Goal: Task Accomplishment & Management: Manage account settings

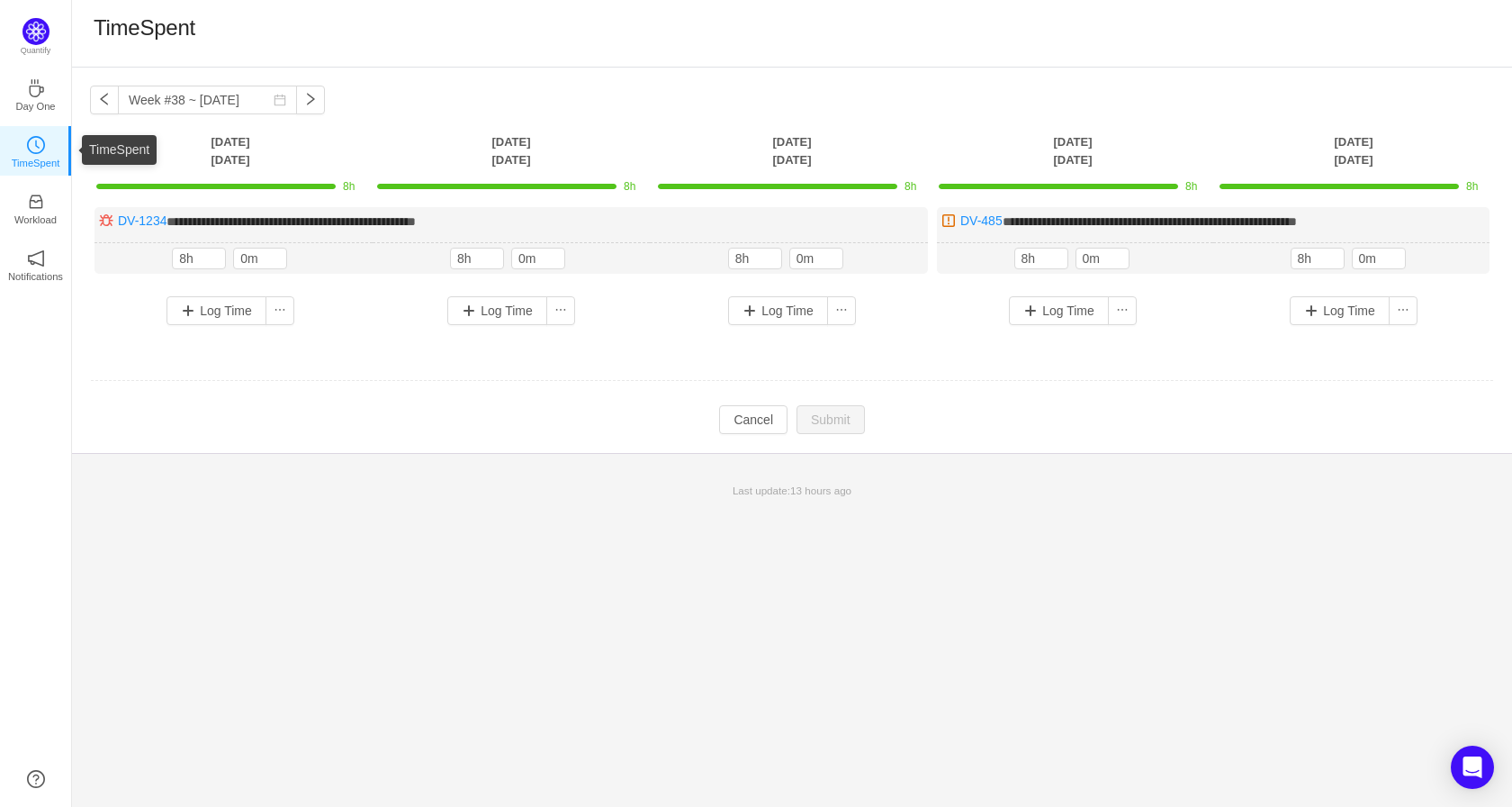
click at [27, 153] on link "TimeSpent" at bounding box center [36, 150] width 18 height 18
click at [309, 97] on button "button" at bounding box center [311, 99] width 29 height 29
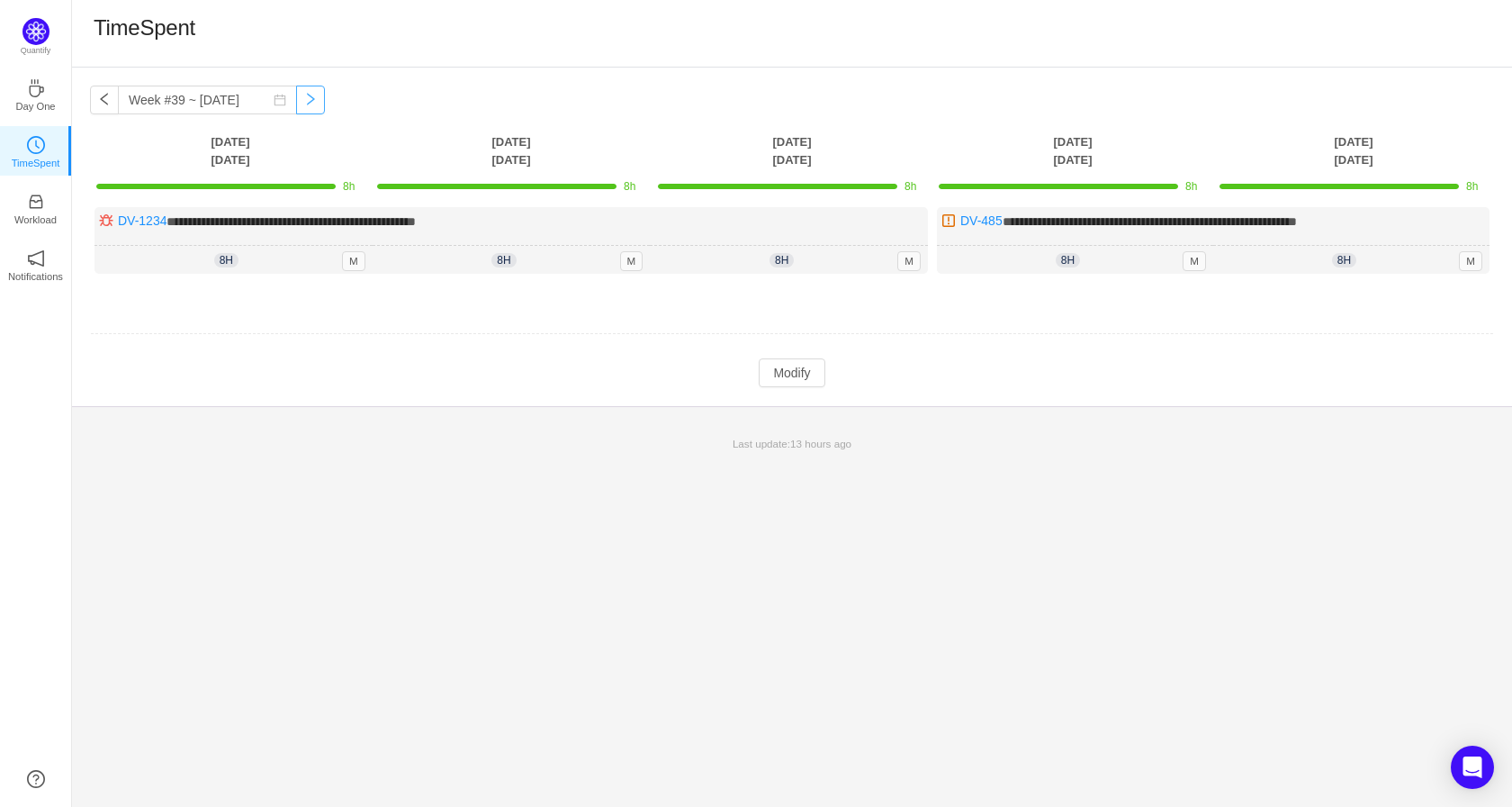
click at [299, 108] on button "button" at bounding box center [311, 99] width 29 height 29
type input "Week #39 ~ [DATE]"
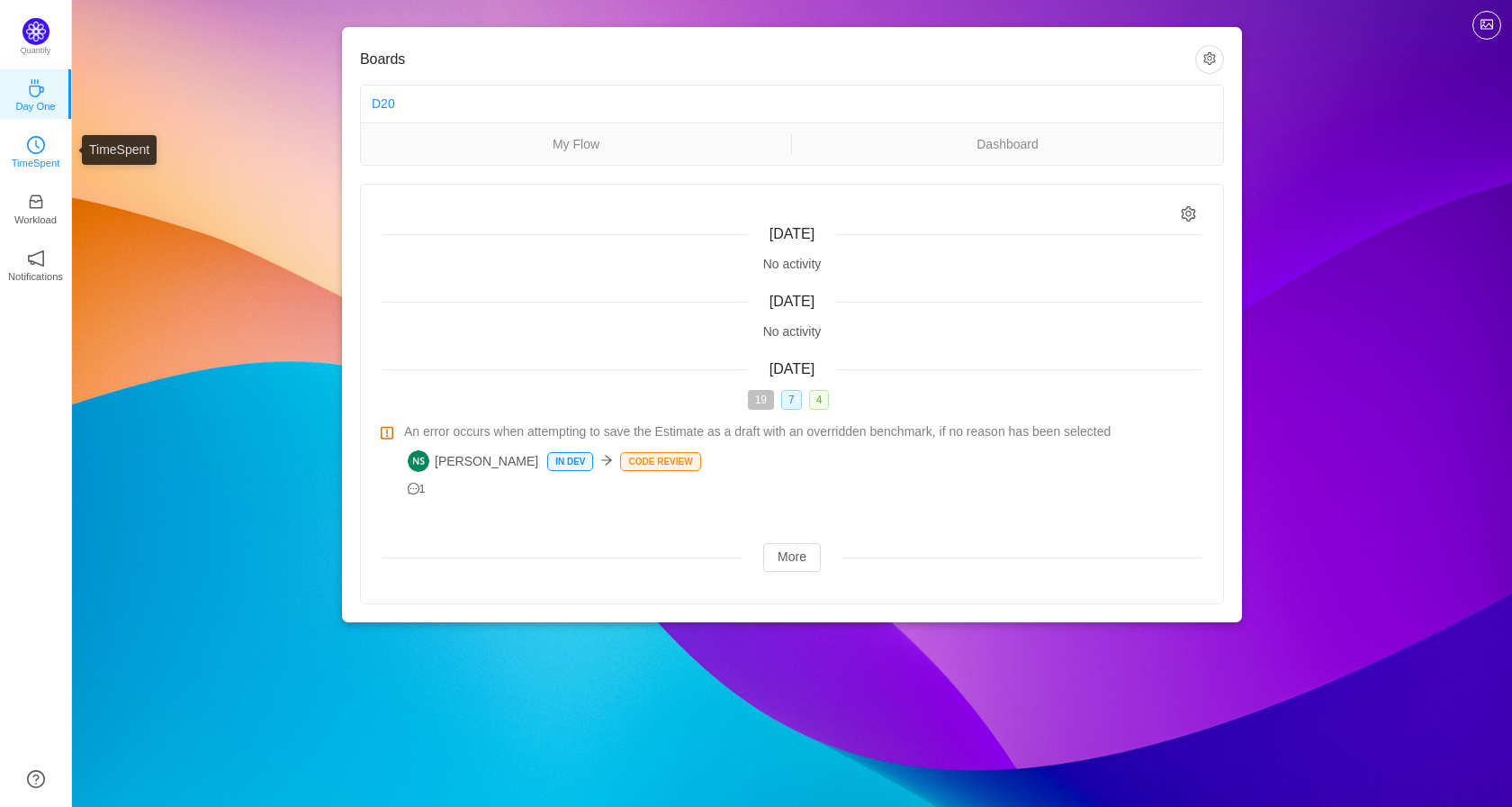
click at [27, 146] on link "TimeSpent" at bounding box center [36, 150] width 18 height 18
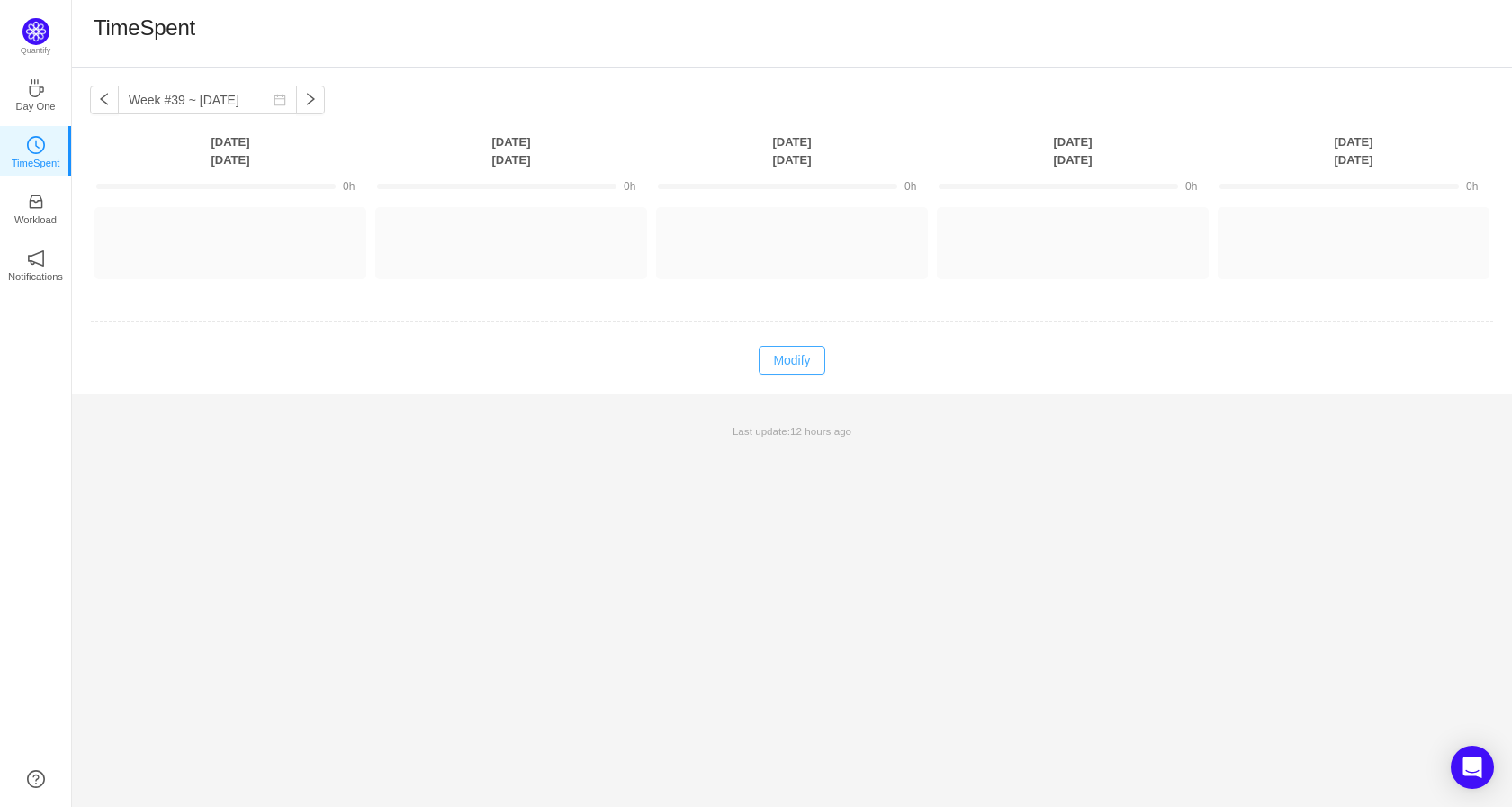
click at [787, 356] on button "Modify" at bounding box center [791, 360] width 65 height 29
click at [1334, 517] on div "Week #39 ~ [DATE] You have reached free plan limit. Upgrade [DATE] [DATE] [DATE…" at bounding box center [792, 436] width 1441 height 739
click at [215, 236] on button "Log Time" at bounding box center [216, 234] width 100 height 29
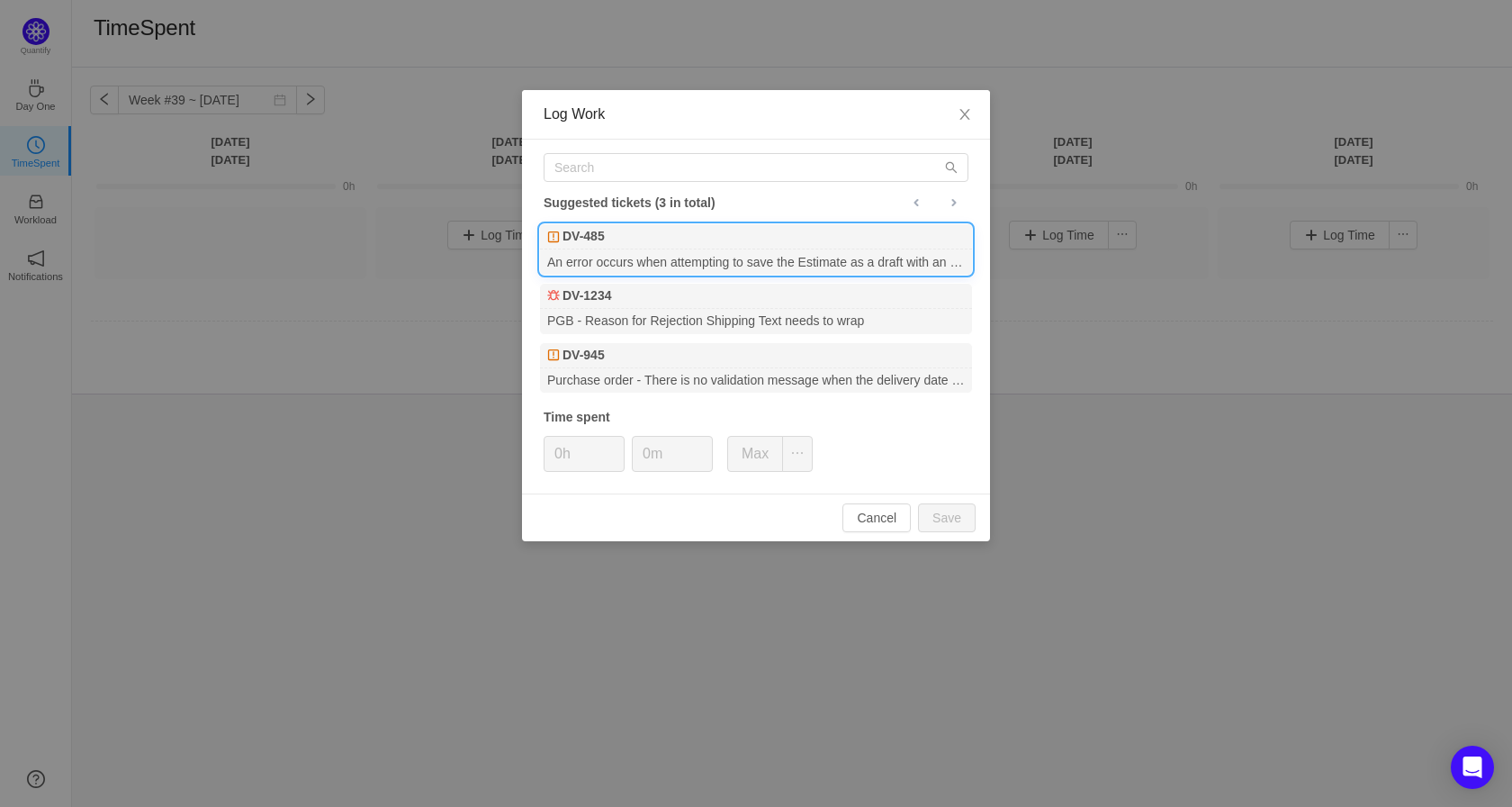
click at [653, 249] on div "An error occurs when attempting to save the Estimate as a draft with an overrid…" at bounding box center [756, 261] width 432 height 25
click at [939, 514] on button "Save" at bounding box center [947, 517] width 57 height 29
type input "0h"
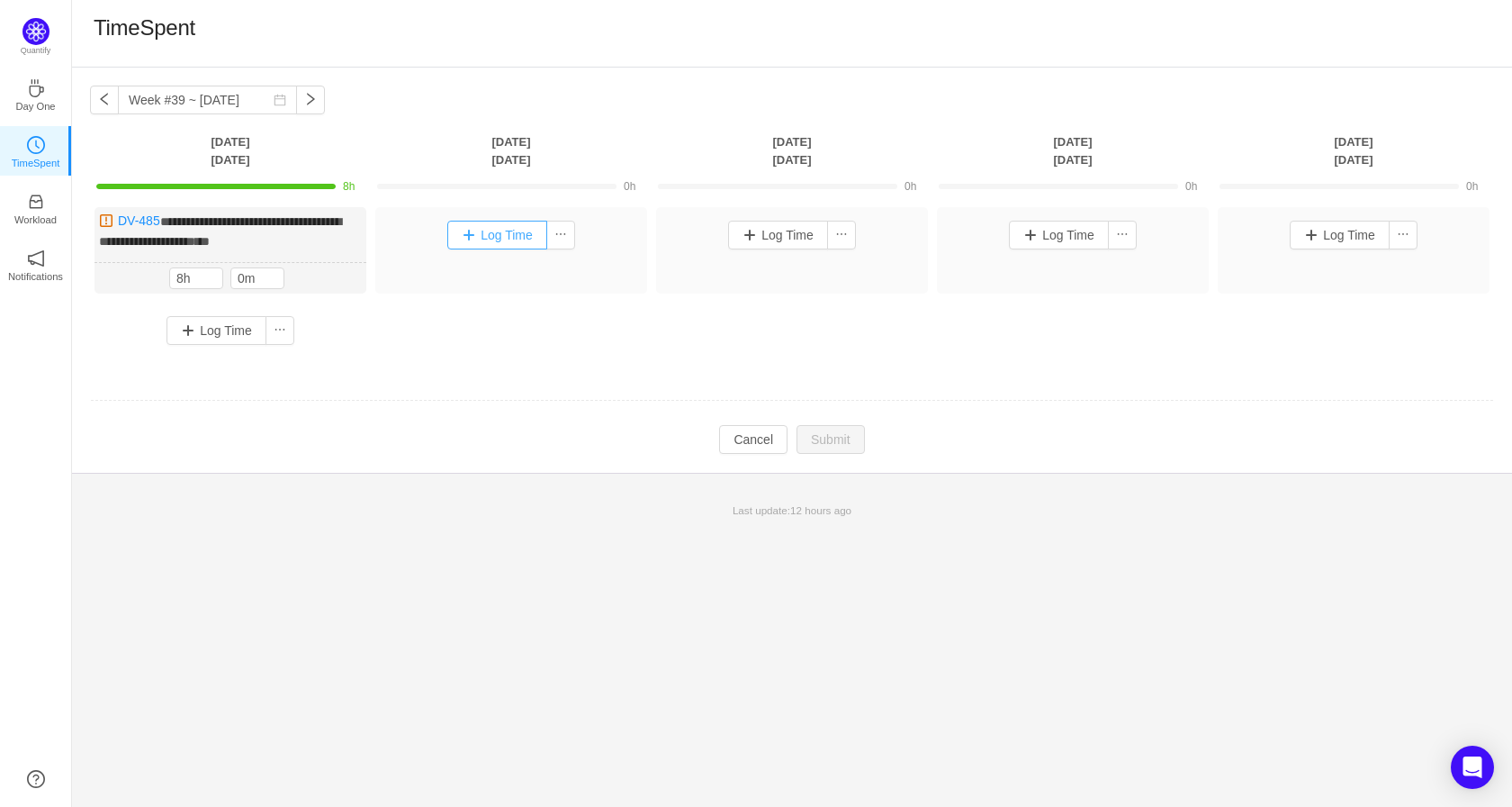
click at [497, 232] on button "Log Time" at bounding box center [496, 234] width 100 height 29
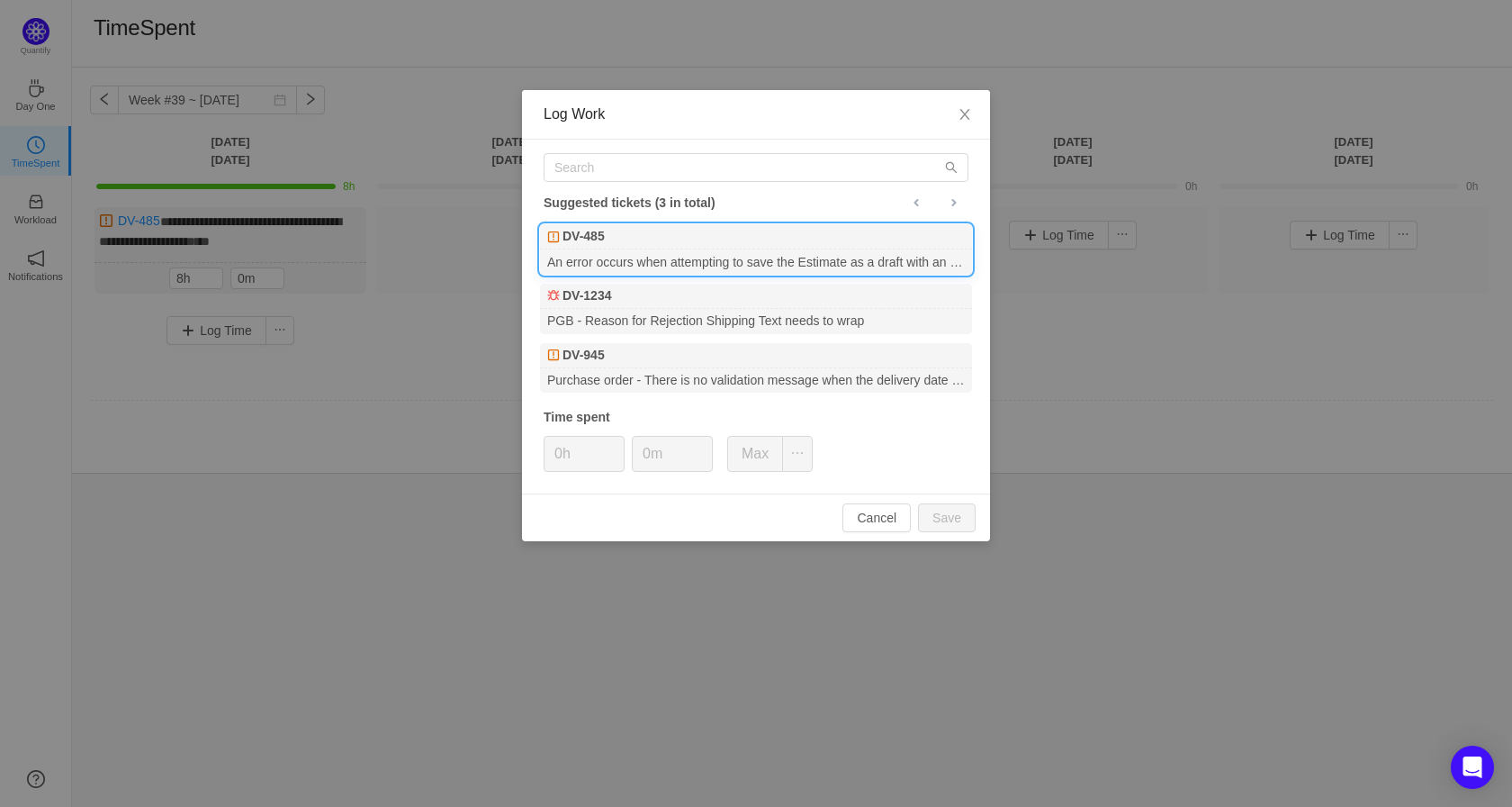
click at [608, 243] on div "DV-485" at bounding box center [756, 236] width 432 height 25
click at [936, 516] on button "Save" at bounding box center [947, 517] width 57 height 29
type input "0h"
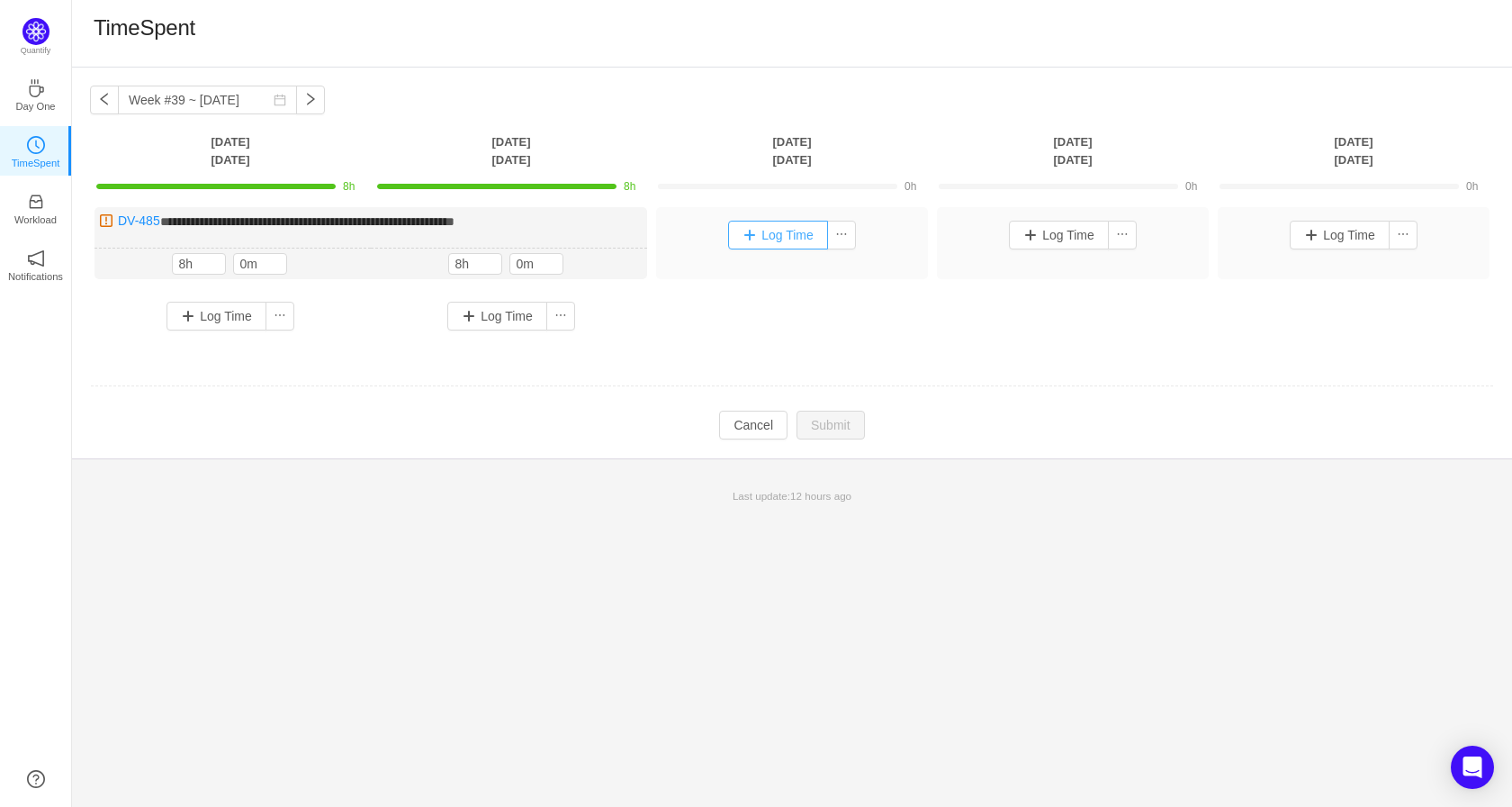
click at [754, 236] on button "Log Time" at bounding box center [778, 234] width 100 height 29
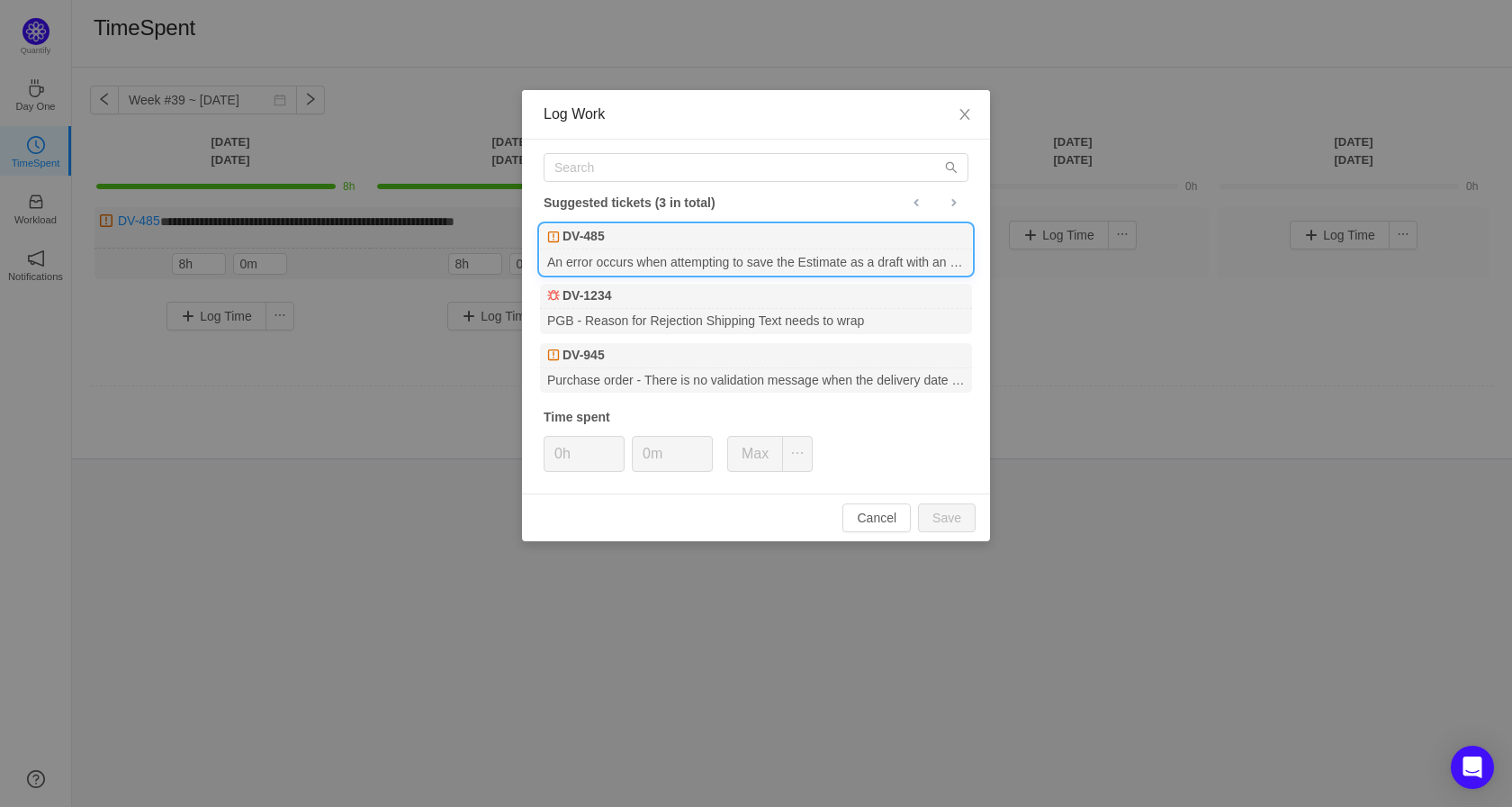
click at [632, 247] on div "DV-485" at bounding box center [756, 236] width 432 height 25
click at [937, 514] on button "Save" at bounding box center [947, 517] width 57 height 29
type input "0h"
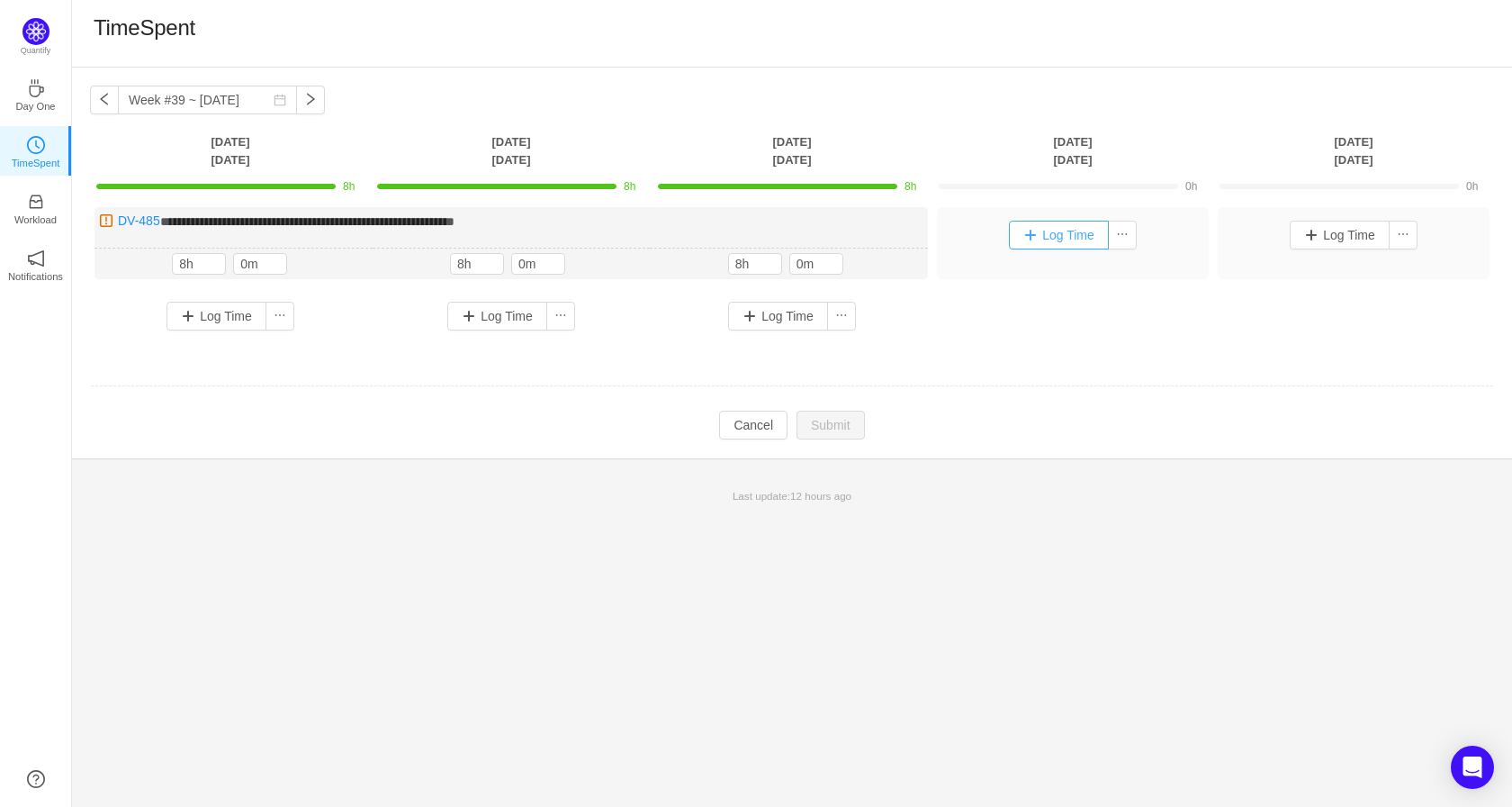
click at [1060, 241] on button "Log Time" at bounding box center [1059, 234] width 100 height 29
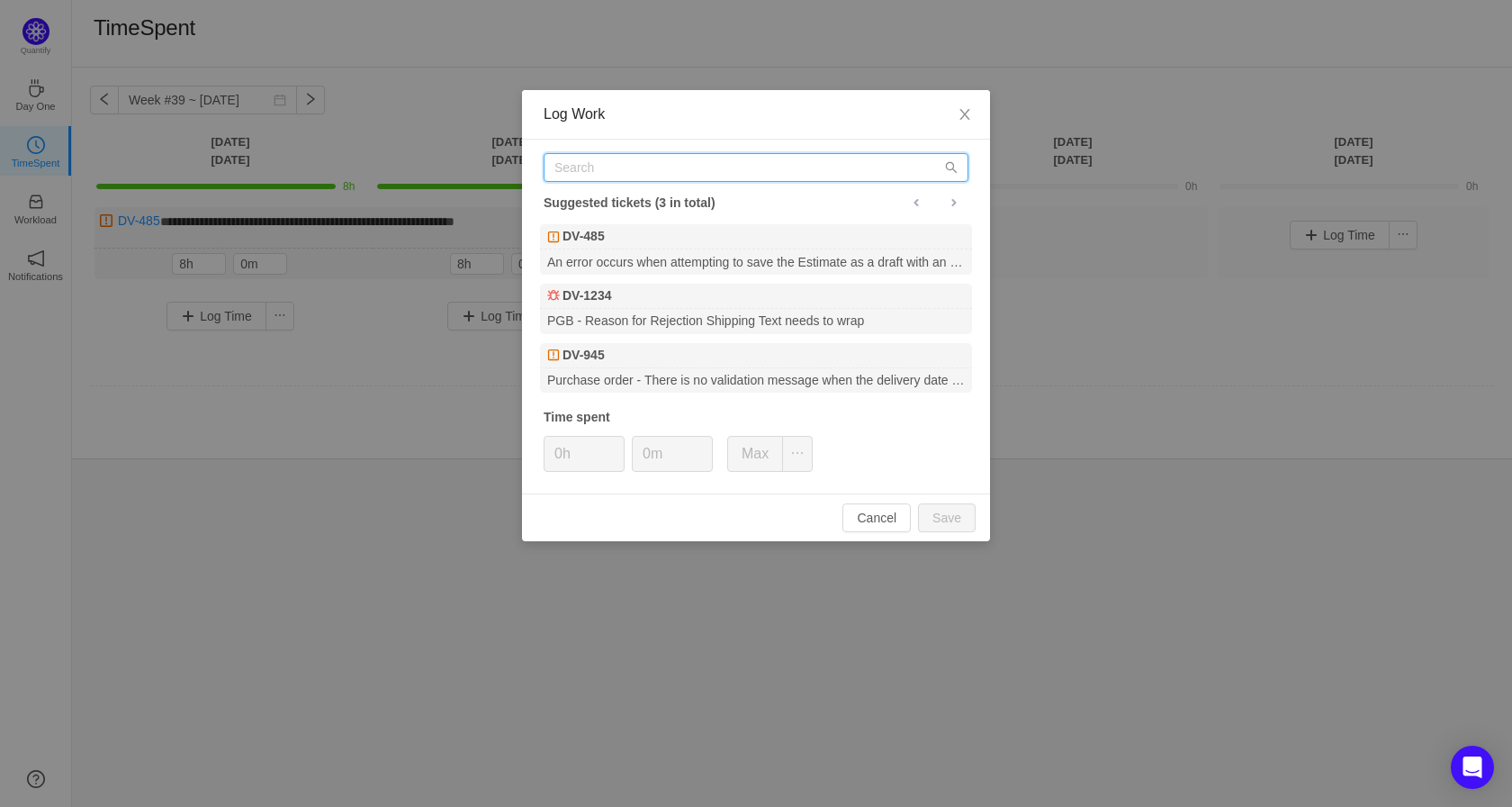
click at [685, 172] on input "text" at bounding box center [756, 167] width 425 height 29
paste input "DV-1423"
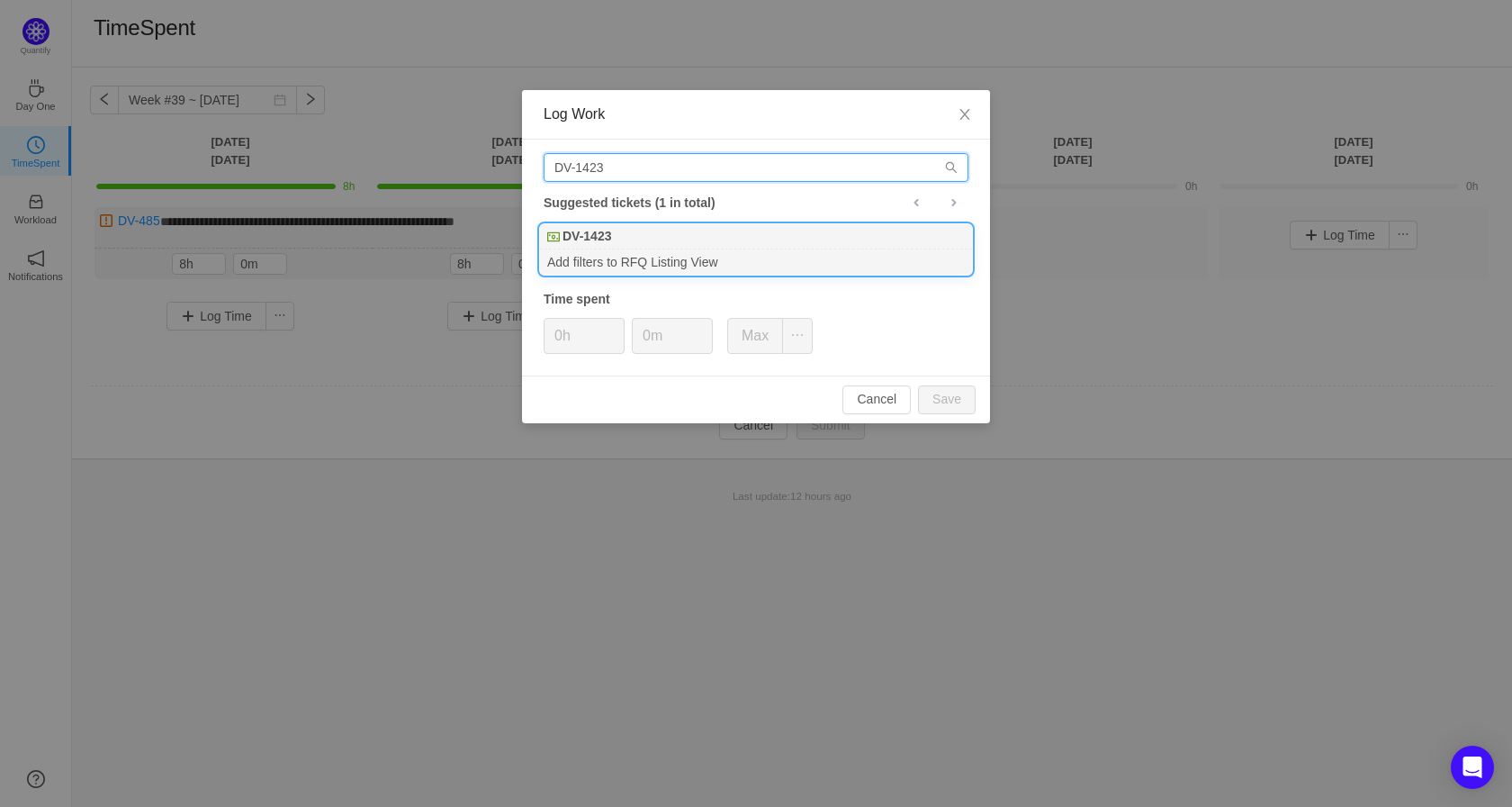
type input "DV-1423"
click at [666, 246] on div "DV-1423" at bounding box center [756, 236] width 432 height 25
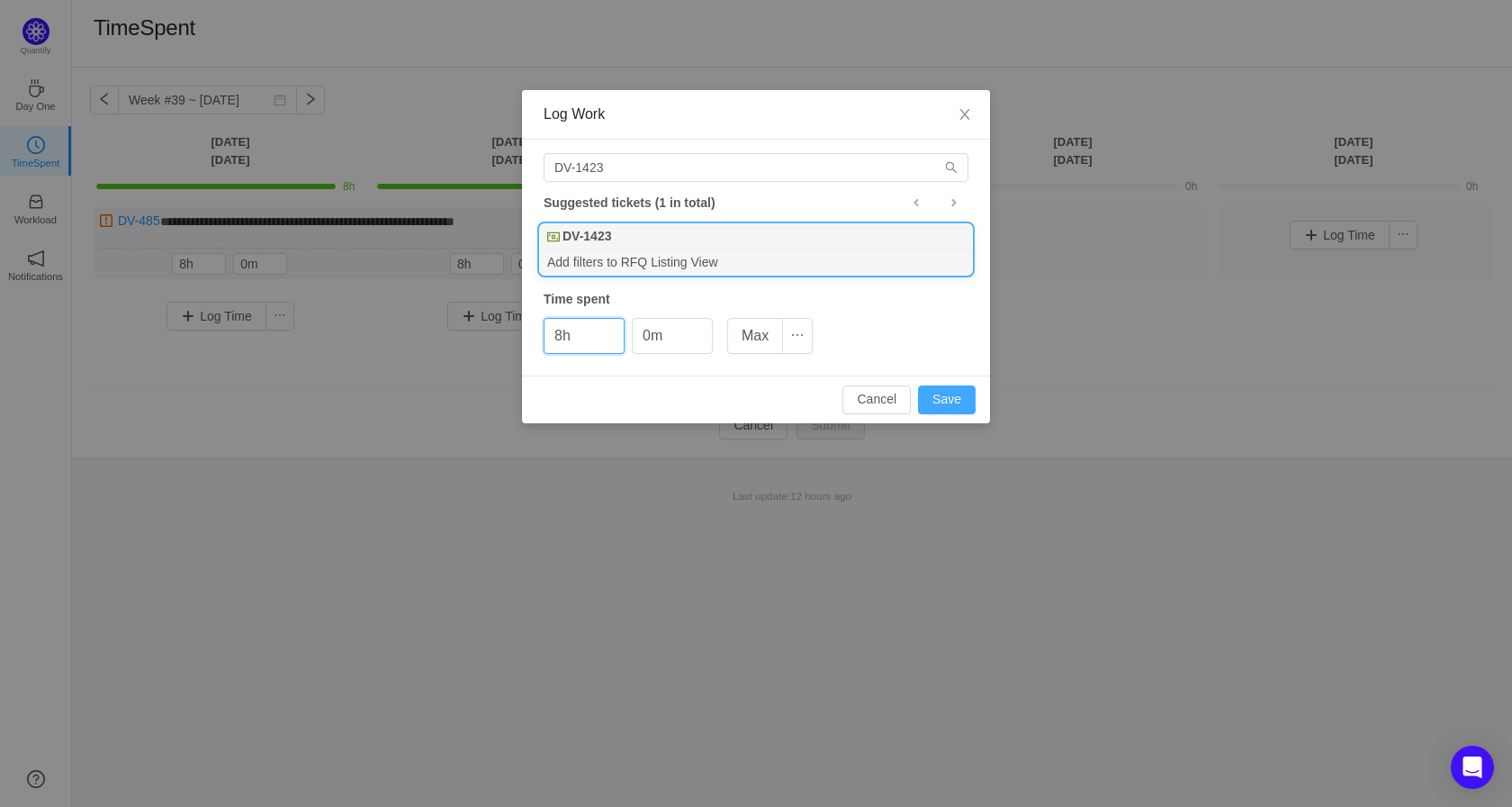
click at [926, 393] on button "Save" at bounding box center [947, 400] width 57 height 29
type input "0h"
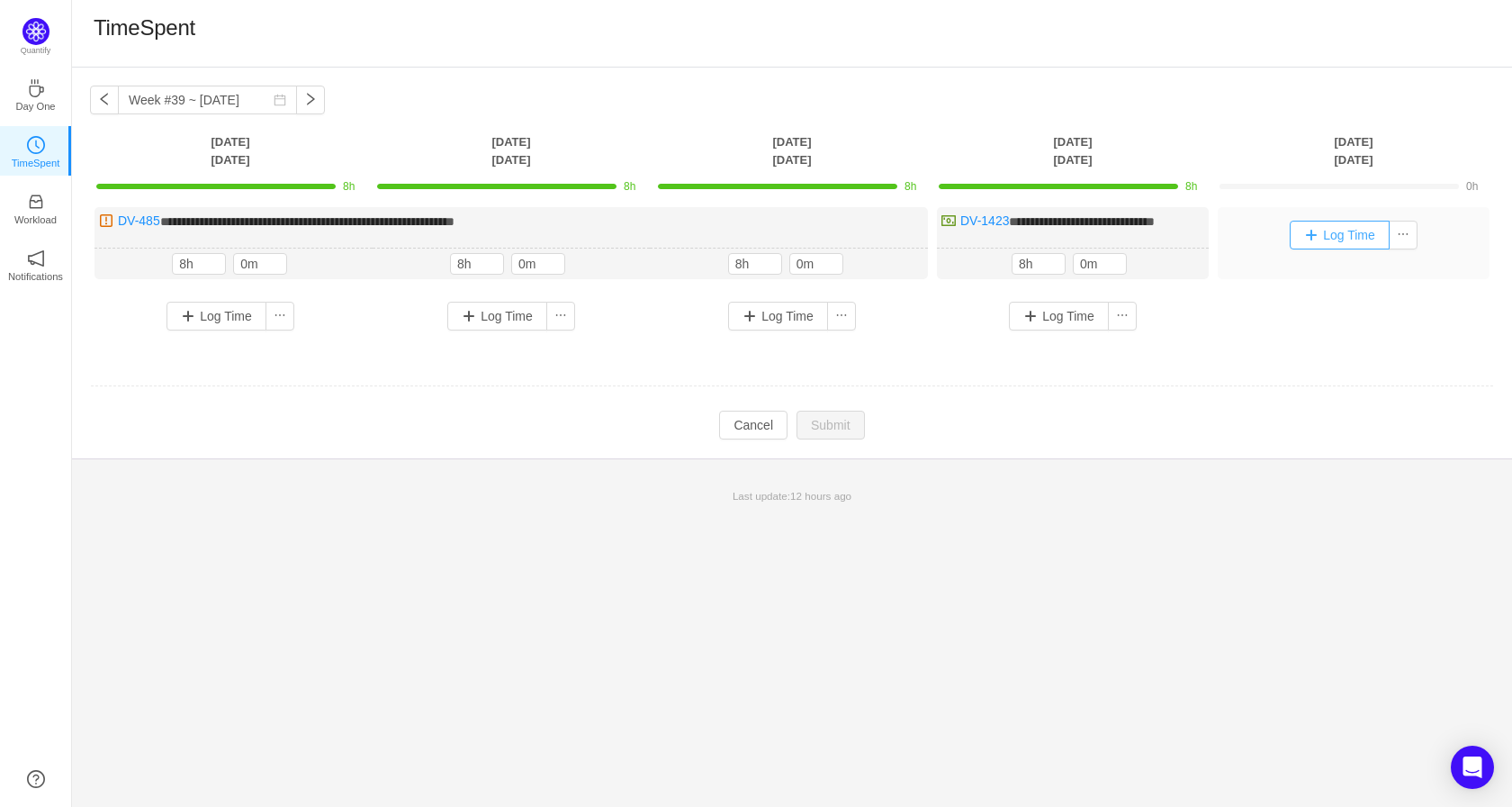
click at [1314, 239] on button "Log Time" at bounding box center [1340, 234] width 100 height 29
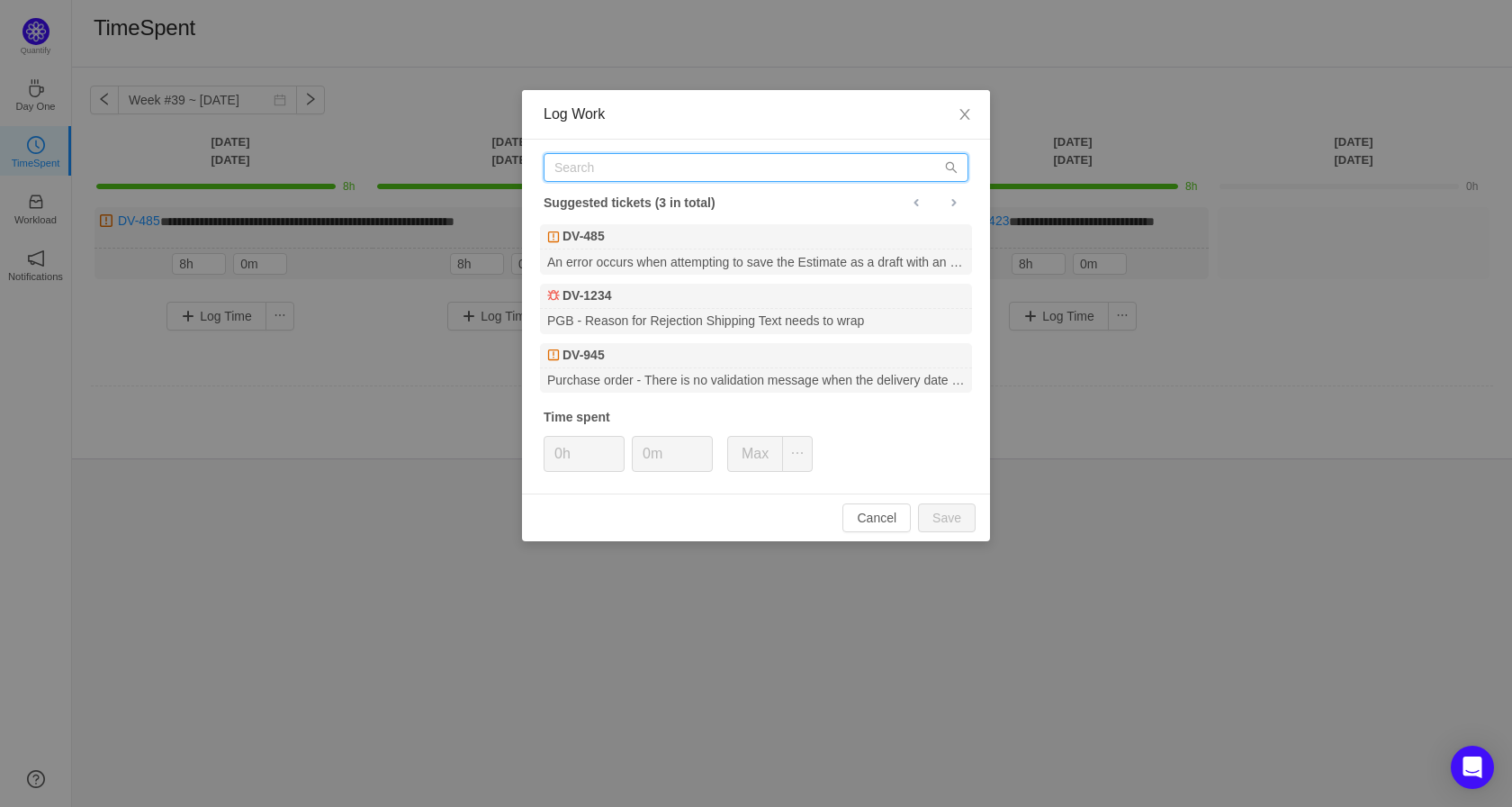
click at [606, 173] on input "text" at bounding box center [756, 167] width 425 height 29
paste input "DV-1423"
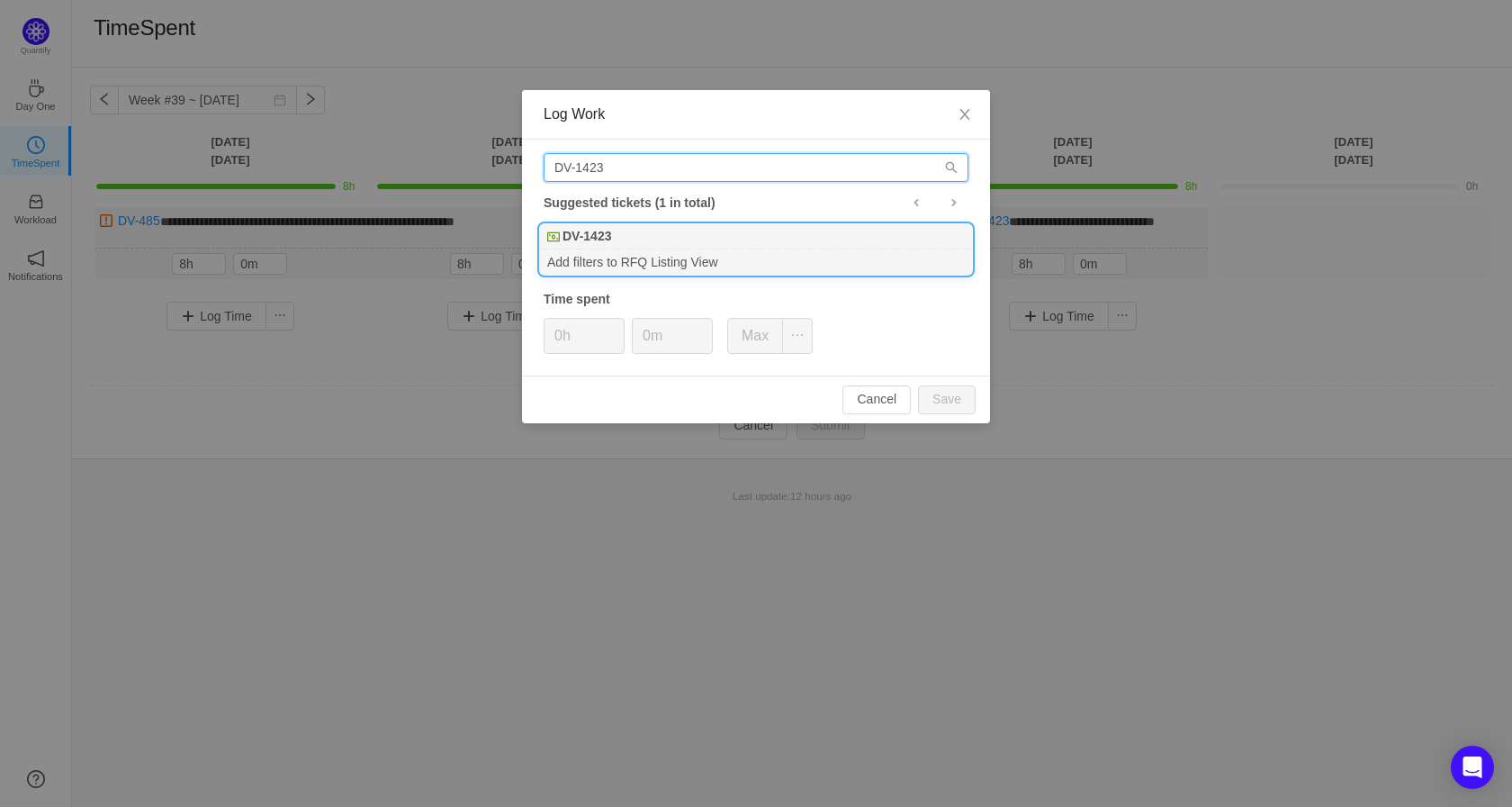
type input "DV-1423"
click at [630, 244] on div "DV-1423" at bounding box center [756, 236] width 432 height 25
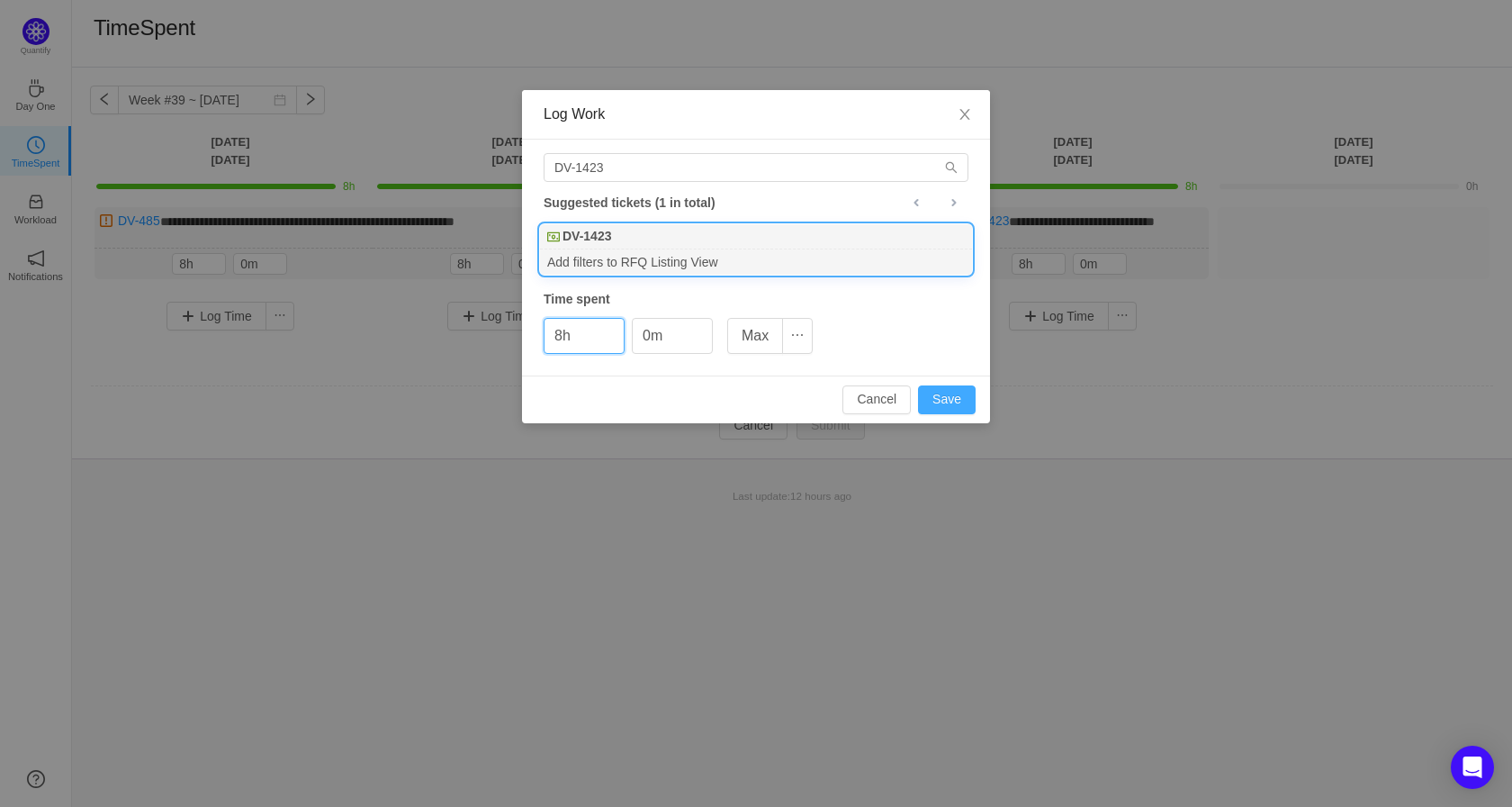
click at [929, 394] on button "Save" at bounding box center [947, 400] width 57 height 29
type input "0h"
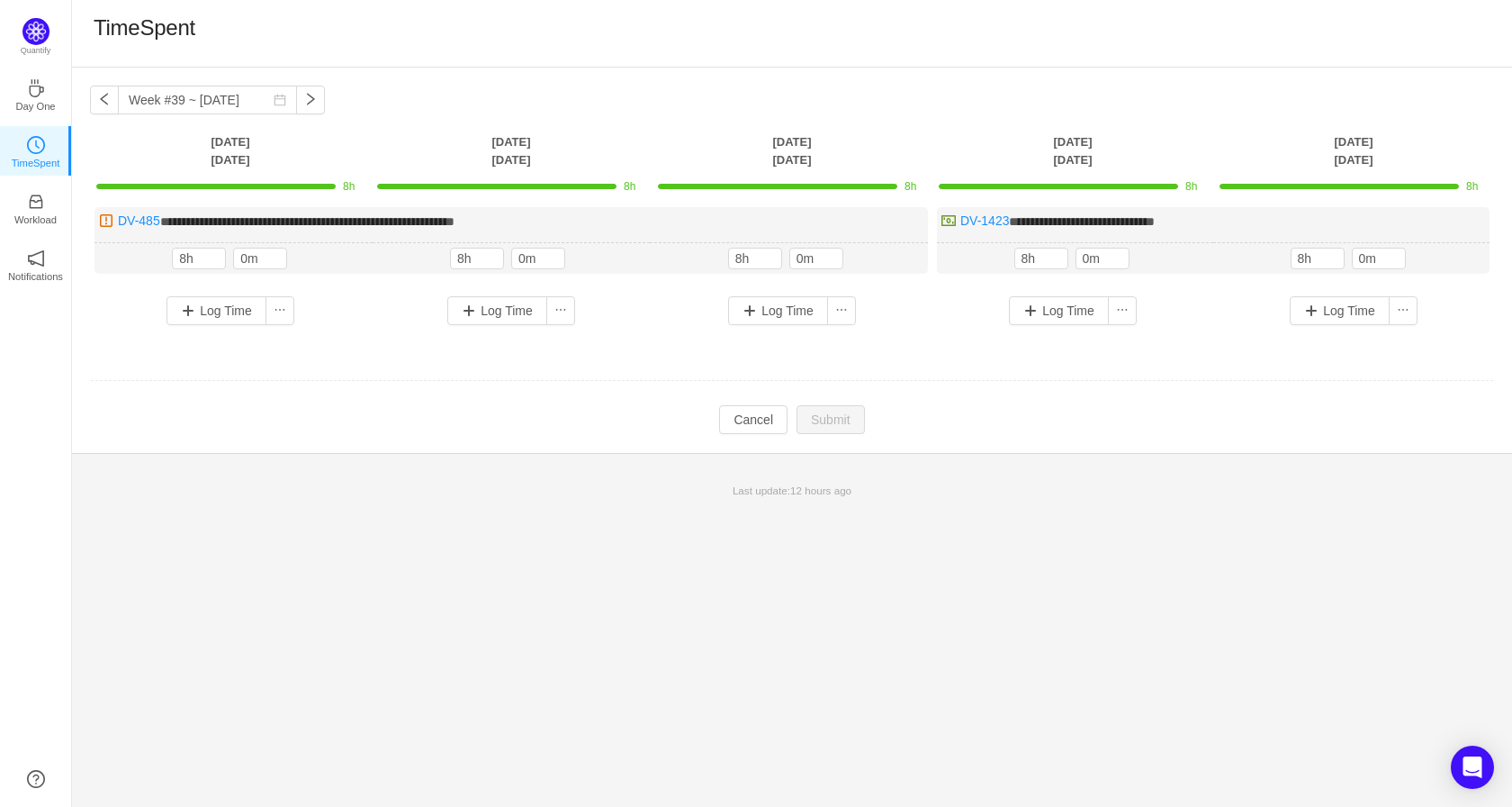
click at [1145, 538] on div "**********" at bounding box center [792, 436] width 1441 height 739
